Goal: Task Accomplishment & Management: Manage account settings

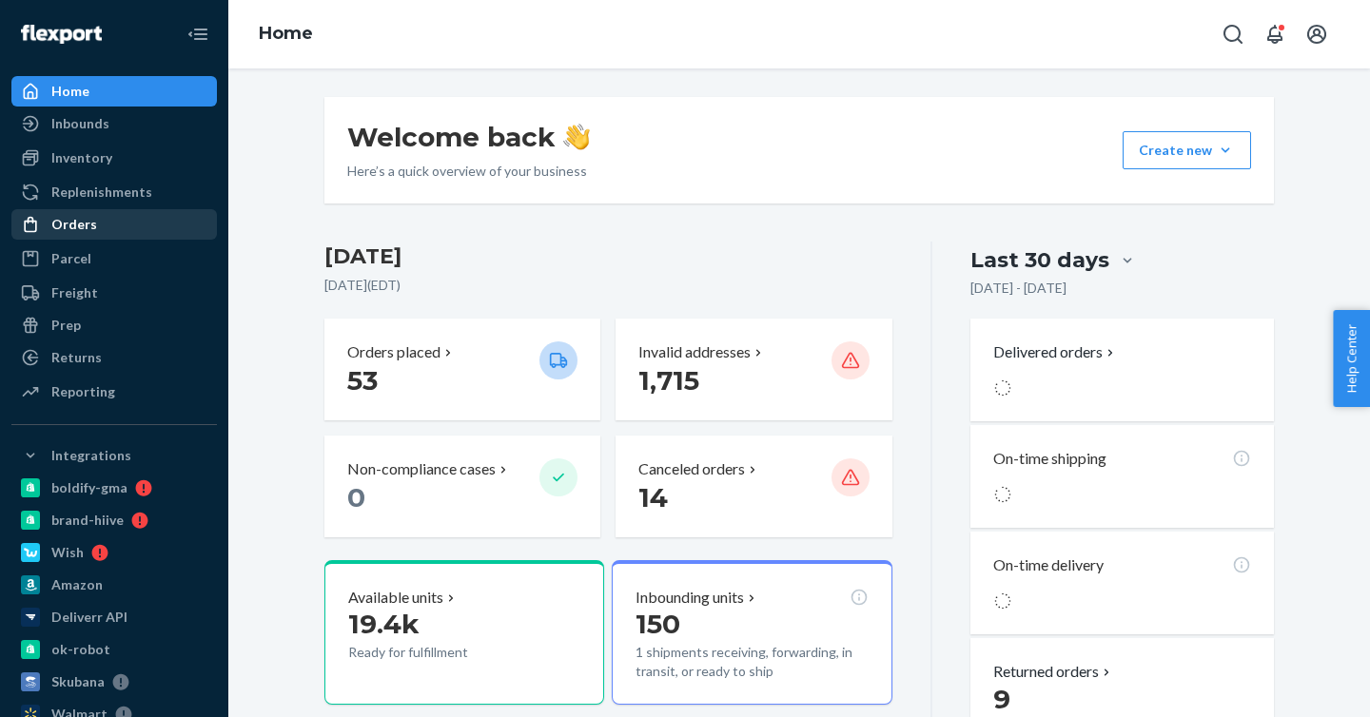
click at [102, 225] on div "Orders" at bounding box center [114, 224] width 202 height 27
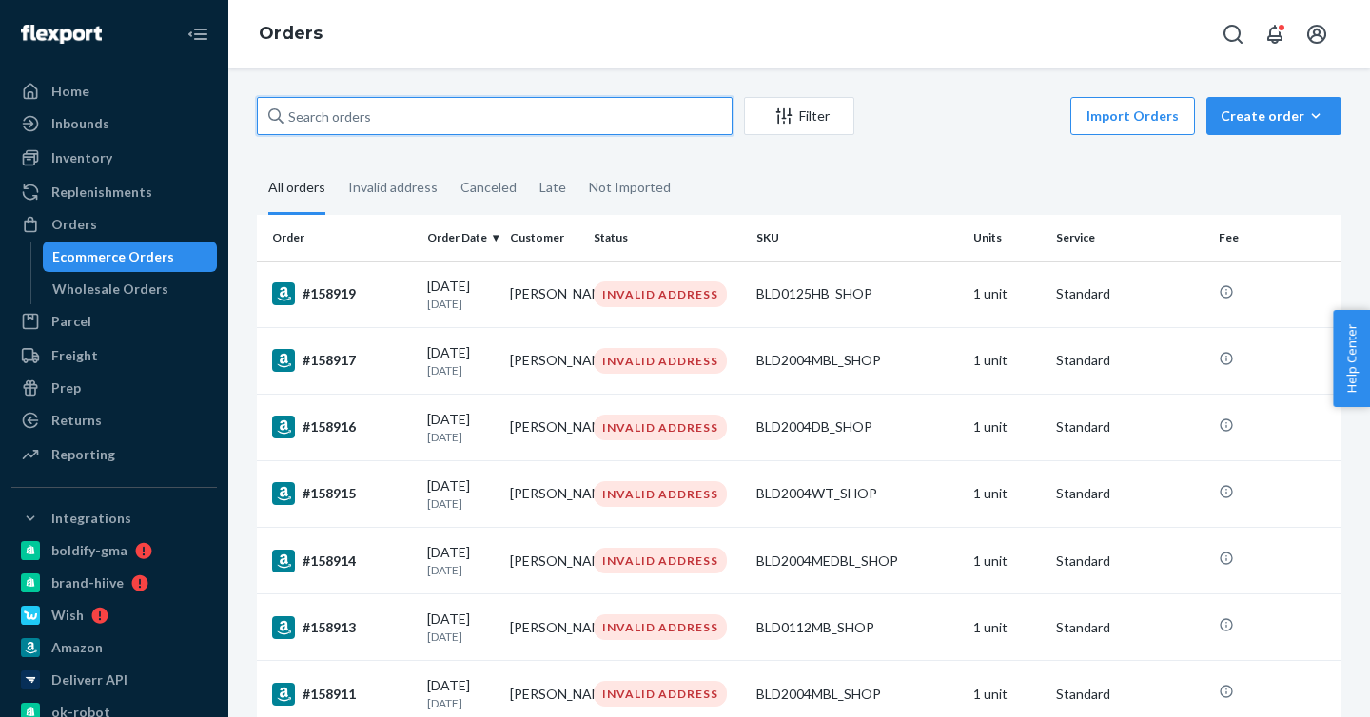
click at [388, 117] on input "text" at bounding box center [495, 116] width 476 height 38
paste input "[PERSON_NAME]"
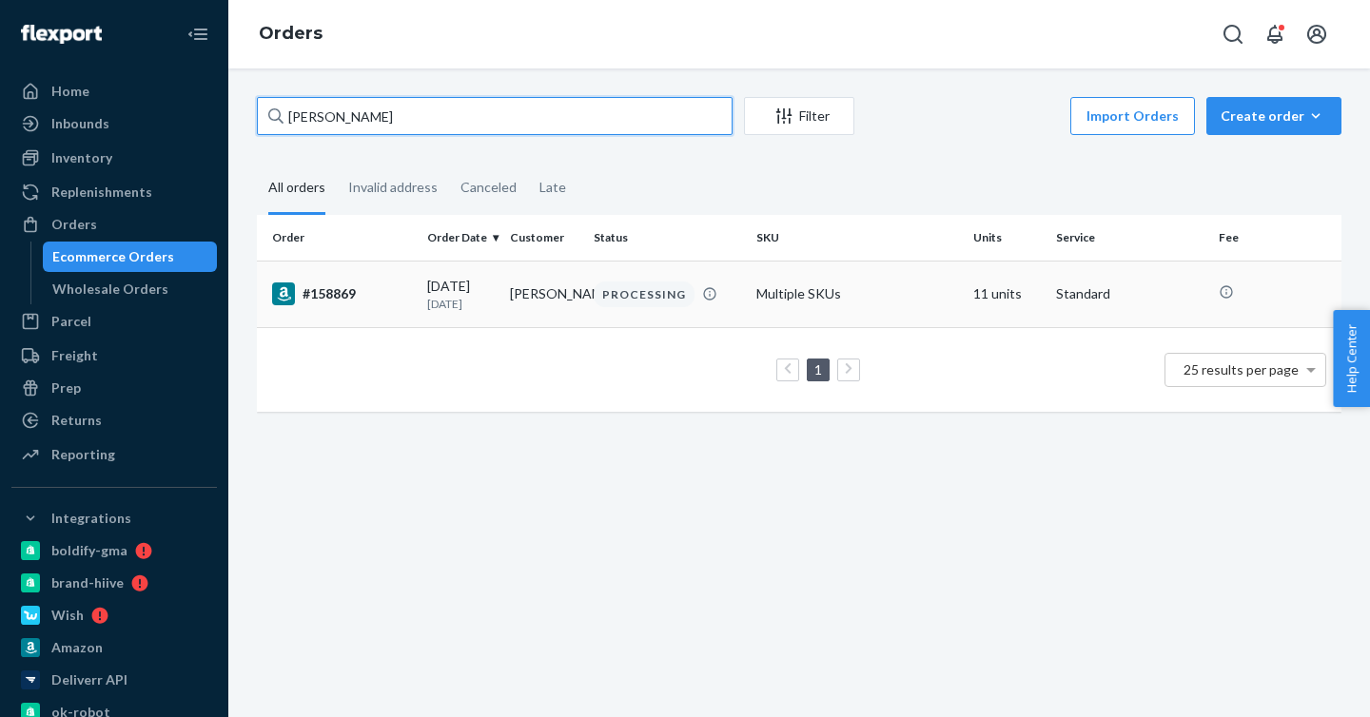
type input "[PERSON_NAME]"
click at [440, 303] on p "[DATE]" at bounding box center [461, 304] width 68 height 16
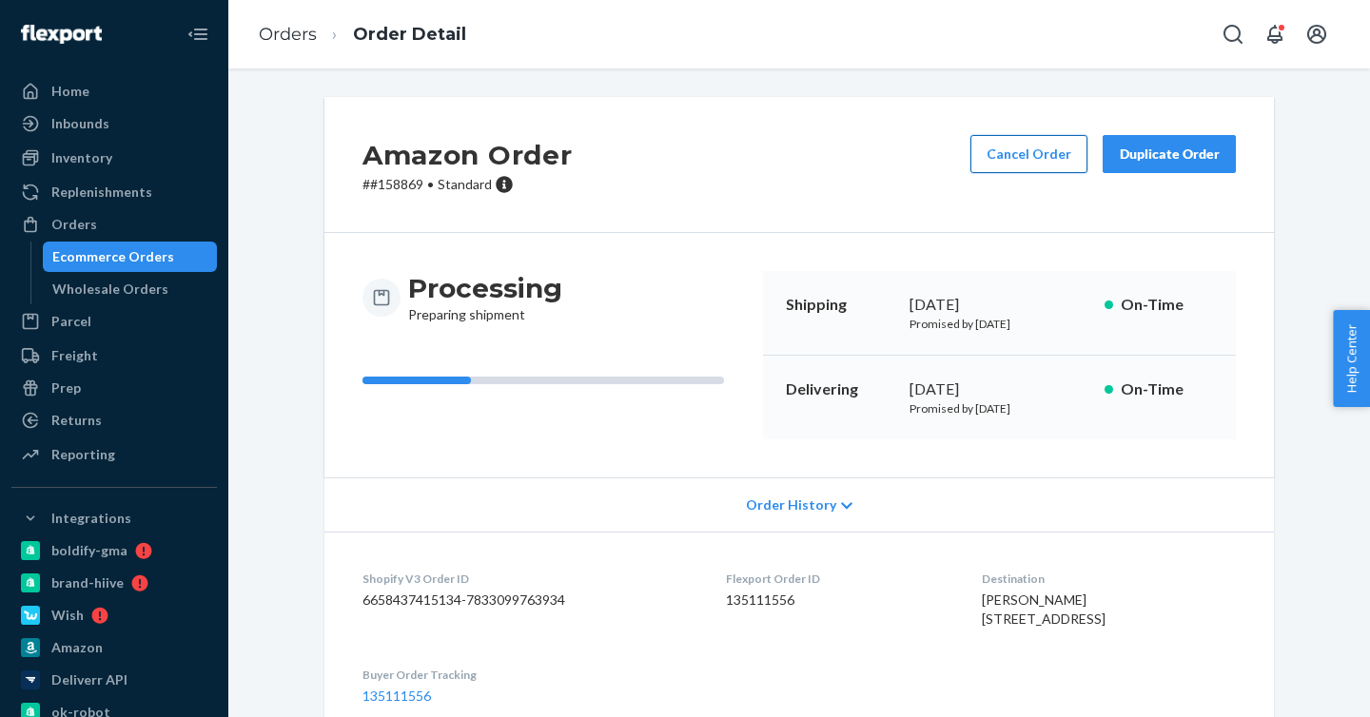
click at [1038, 150] on button "Cancel Order" at bounding box center [1028, 154] width 117 height 38
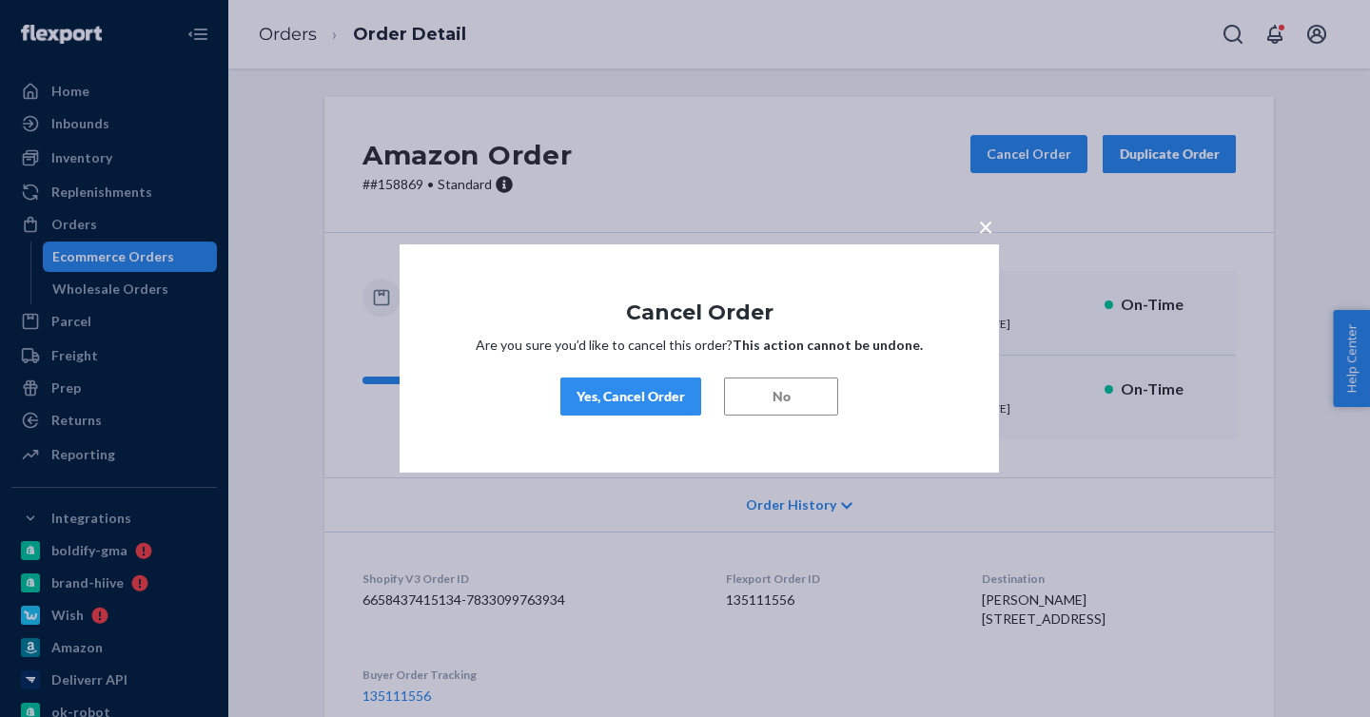
click at [638, 398] on div "Yes, Cancel Order" at bounding box center [630, 396] width 108 height 19
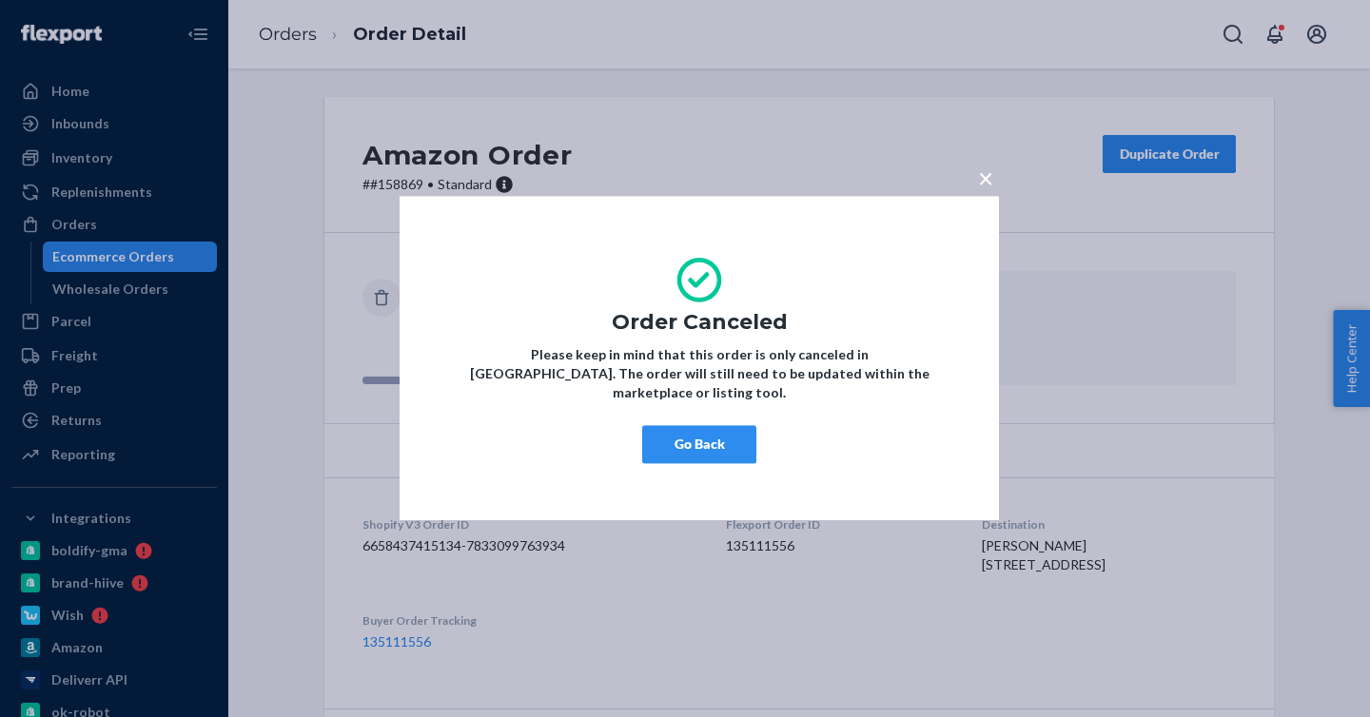
click at [982, 184] on span "×" at bounding box center [985, 178] width 15 height 32
